Goal: Navigation & Orientation: Go to known website

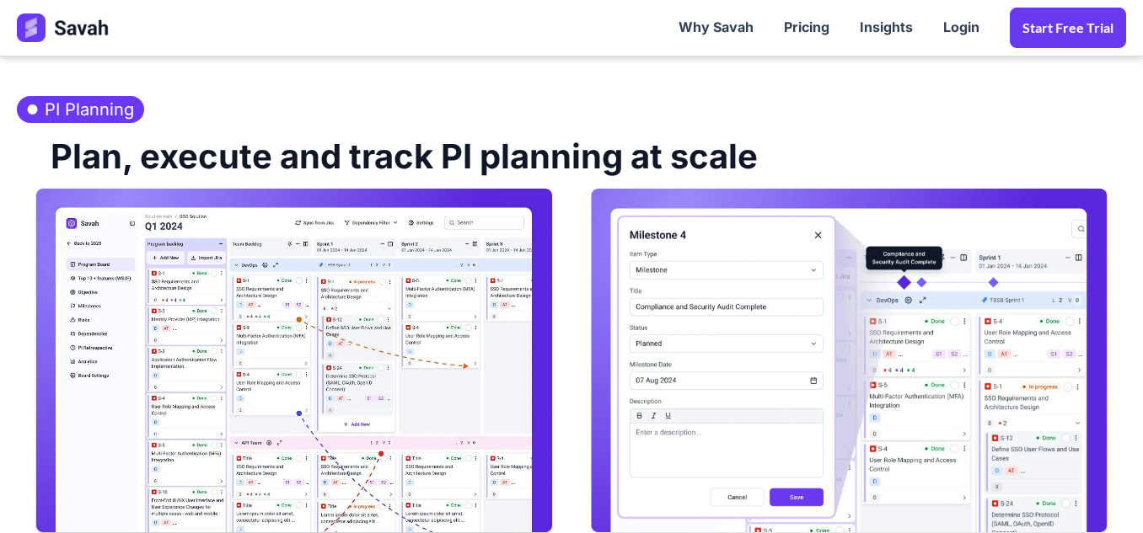
scroll to position [820, 0]
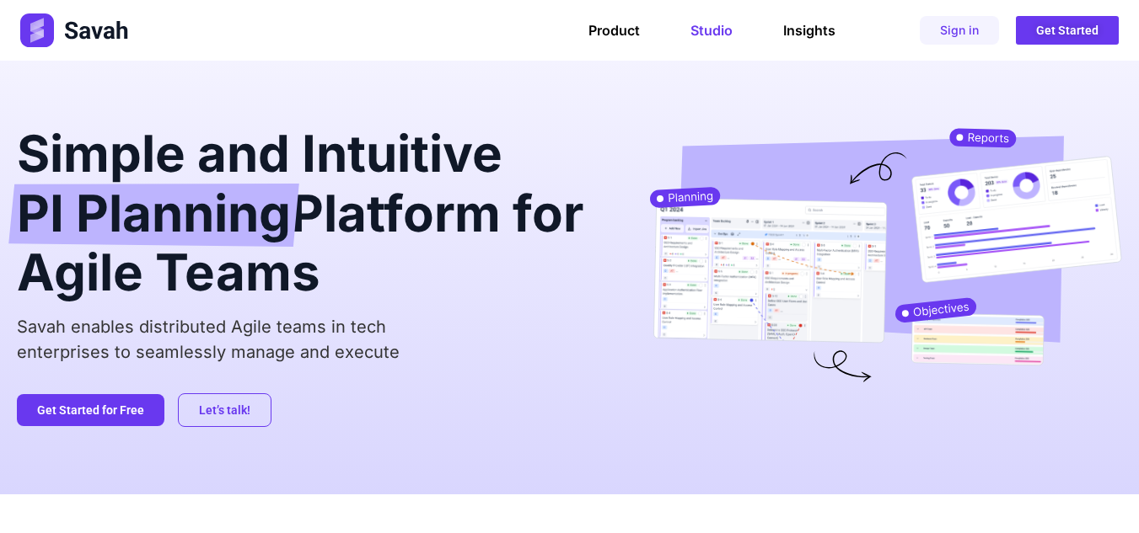
click at [726, 38] on link "Studio" at bounding box center [711, 30] width 42 height 17
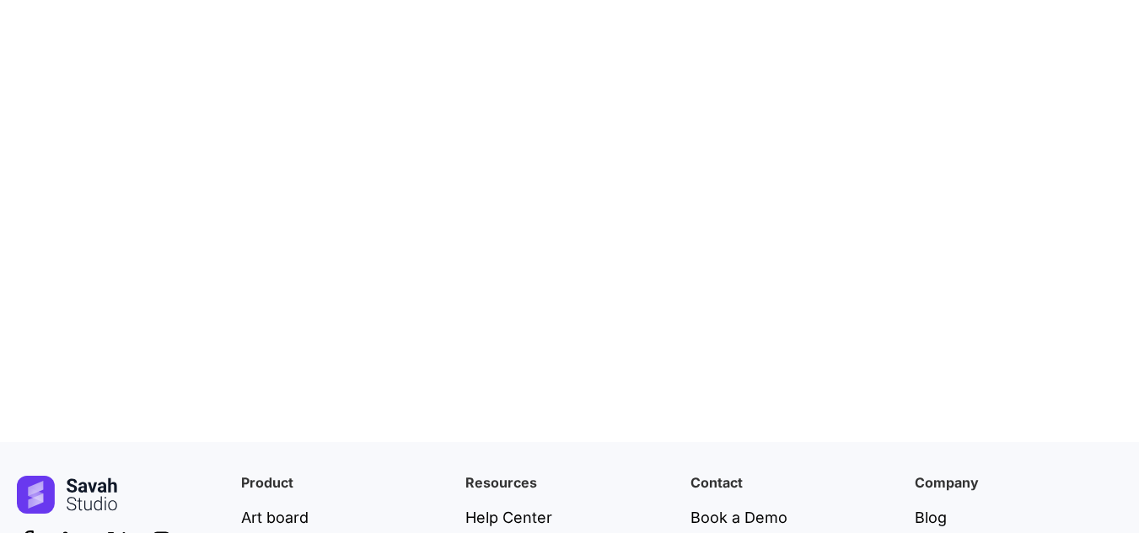
scroll to position [6622, 0]
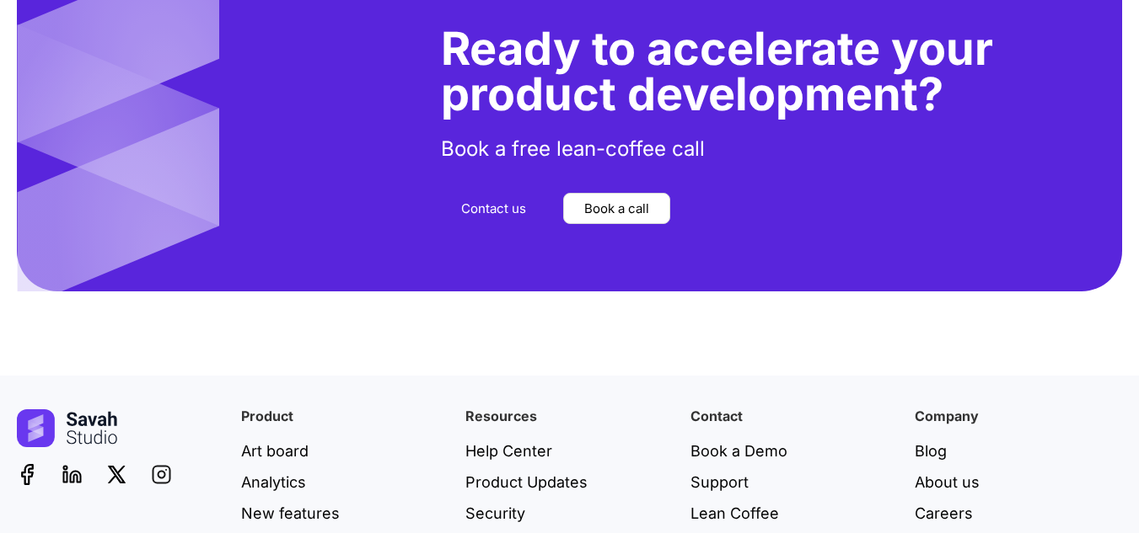
click at [157, 467] on icon at bounding box center [161, 475] width 17 height 17
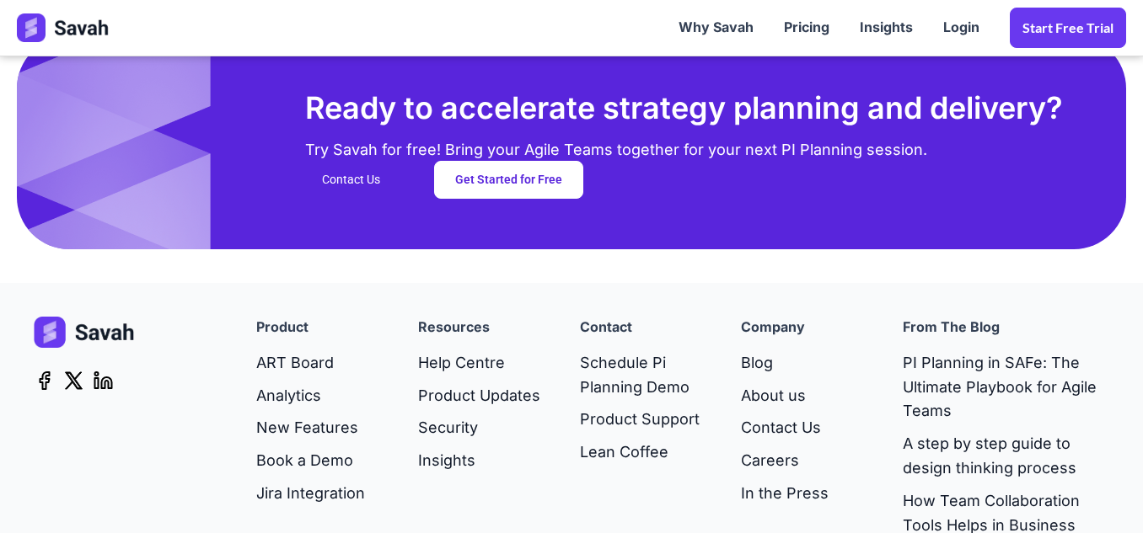
scroll to position [4548, 0]
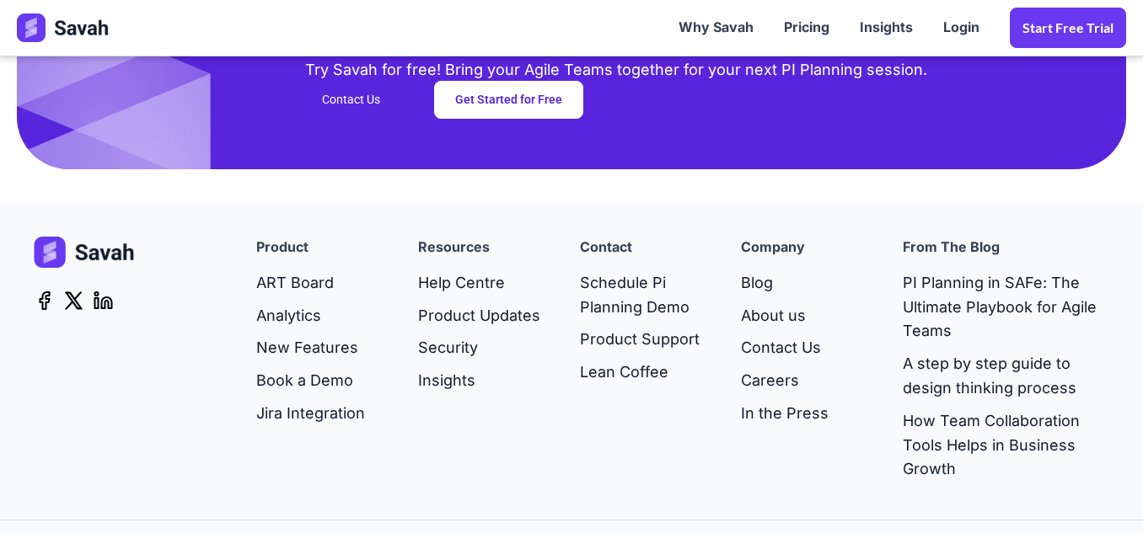
click at [106, 297] on icon at bounding box center [107, 302] width 10 height 11
